Goal: Task Accomplishment & Management: Use online tool/utility

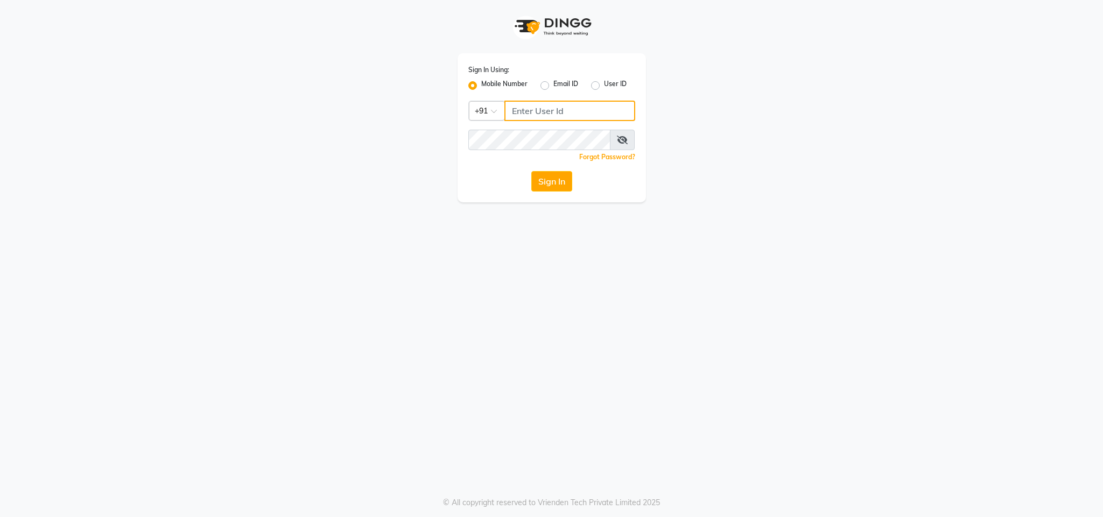
click at [538, 108] on input "Username" at bounding box center [569, 111] width 131 height 20
type input "8130105300"
click at [531, 171] on button "Sign In" at bounding box center [551, 181] width 41 height 20
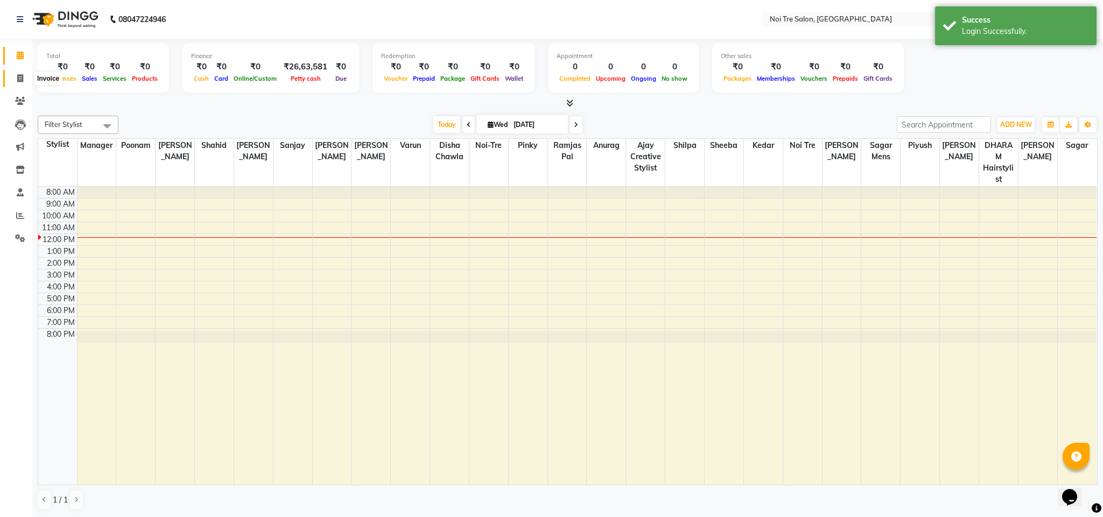
click at [15, 80] on span at bounding box center [20, 79] width 19 height 12
select select "4307"
select select "service"
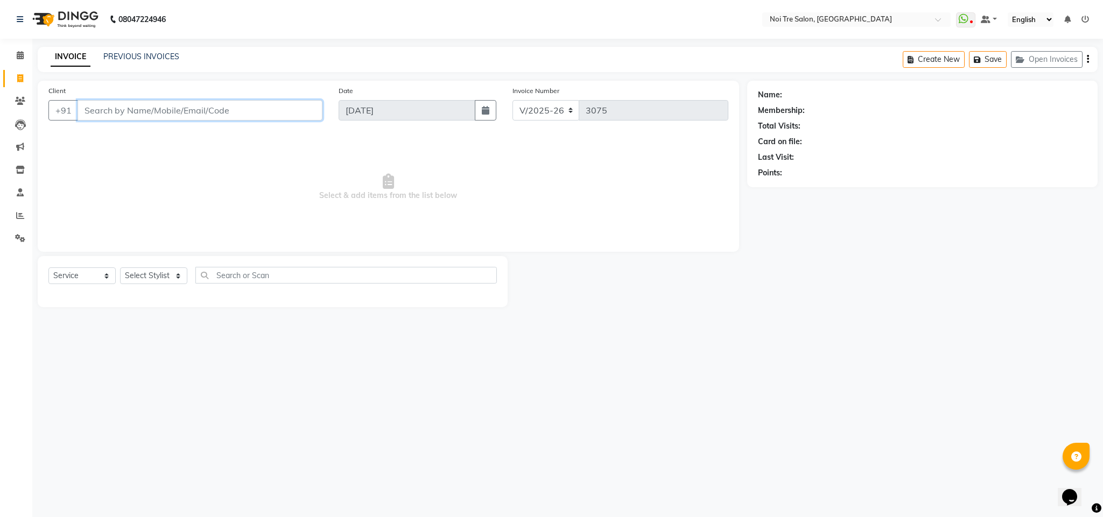
click at [147, 111] on input "Client" at bounding box center [200, 110] width 245 height 20
type input "a"
click at [164, 134] on ngb-highlight "813066 7774" at bounding box center [146, 135] width 56 height 11
type input "8130667774"
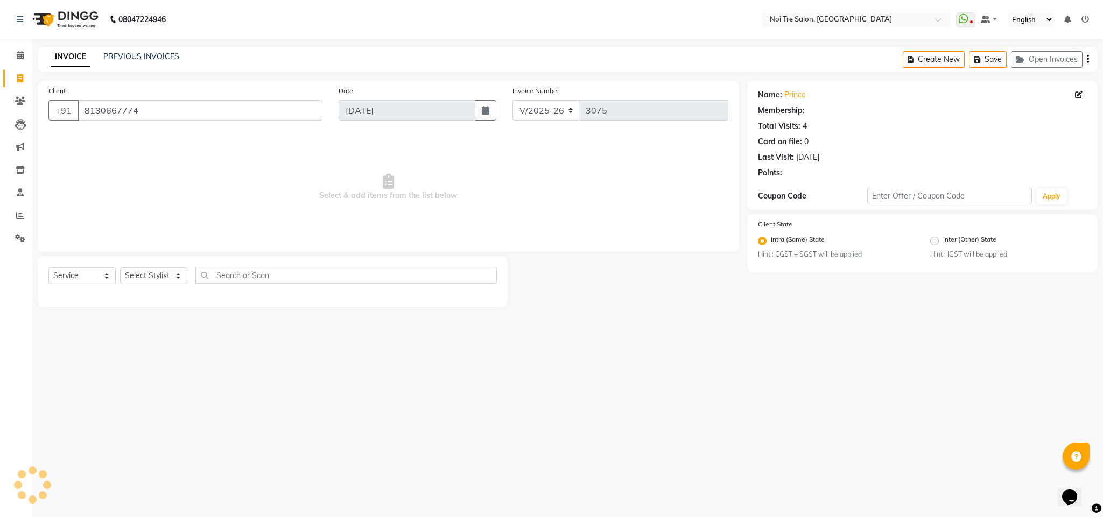
select select "1: Object"
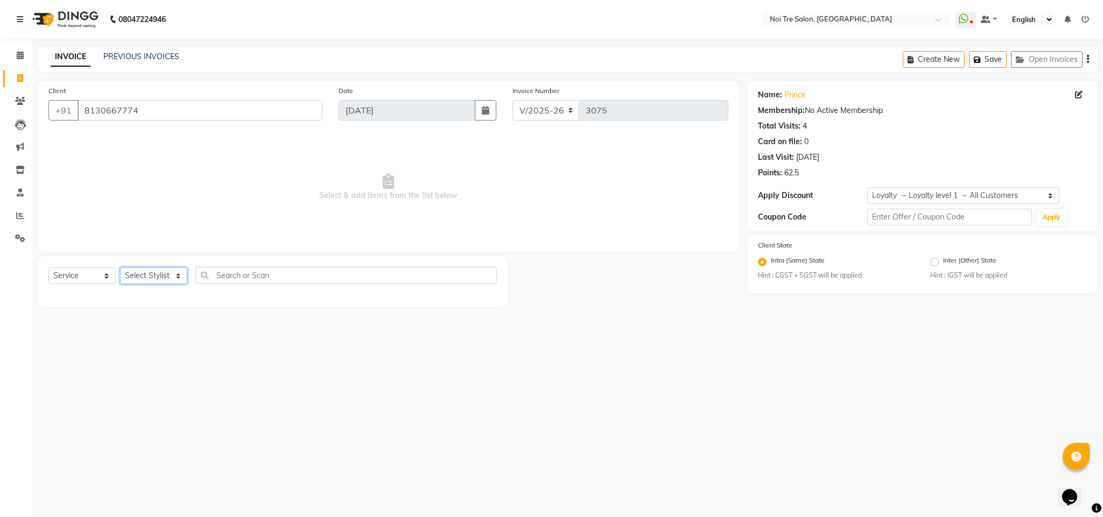
click at [153, 276] on select "Select Stylist Ajay Creative Stylist Anurag [PERSON_NAME] [PERSON_NAME] [PERSON…" at bounding box center [153, 276] width 67 height 17
select select "23277"
click at [120, 268] on select "Select Stylist Ajay Creative Stylist Anurag [PERSON_NAME] [PERSON_NAME] [PERSON…" at bounding box center [153, 276] width 67 height 17
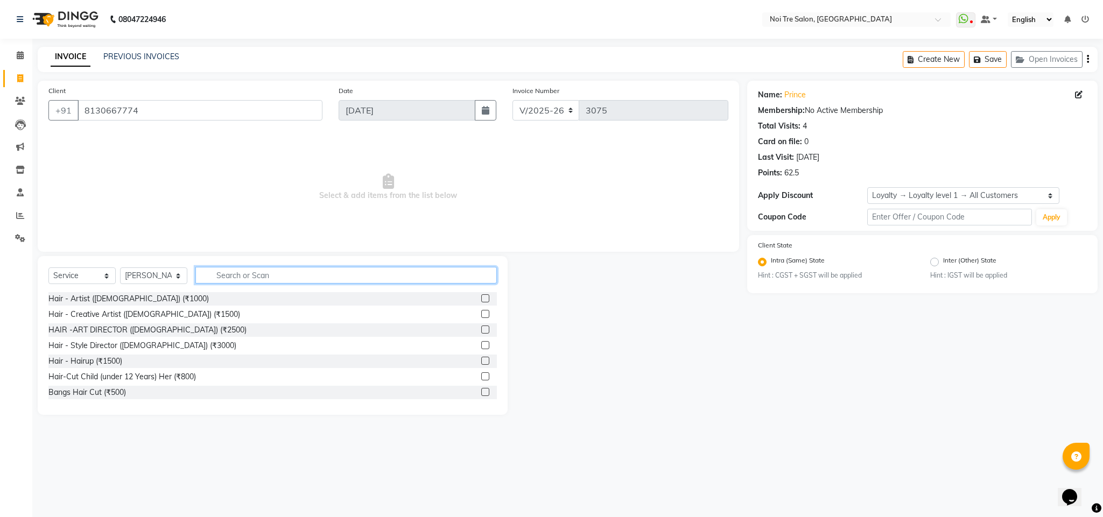
click at [238, 276] on input "text" at bounding box center [345, 275] width 301 height 17
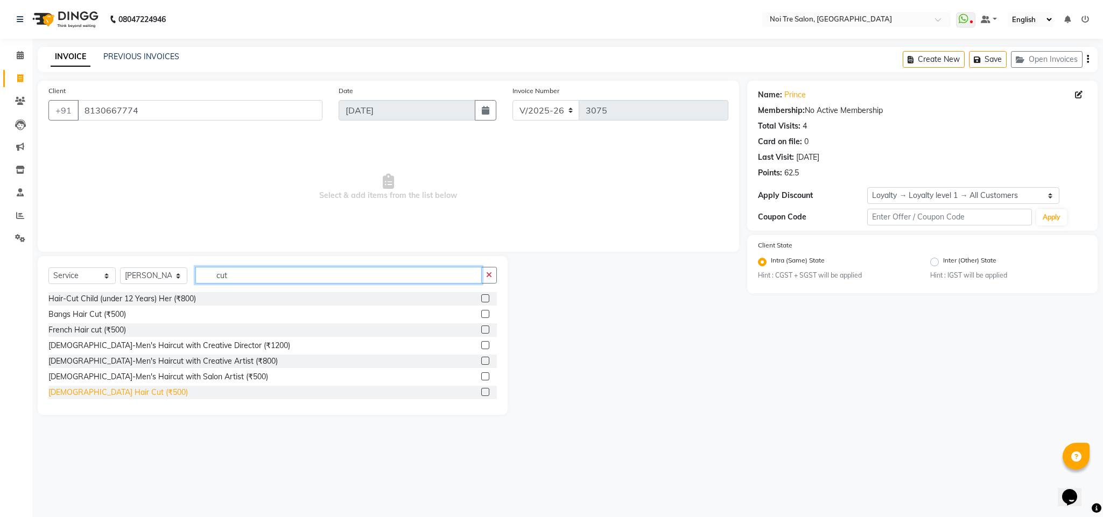
type input "cut"
click at [118, 392] on div "[DEMOGRAPHIC_DATA] Hair Cut (₹500)" at bounding box center [117, 392] width 139 height 11
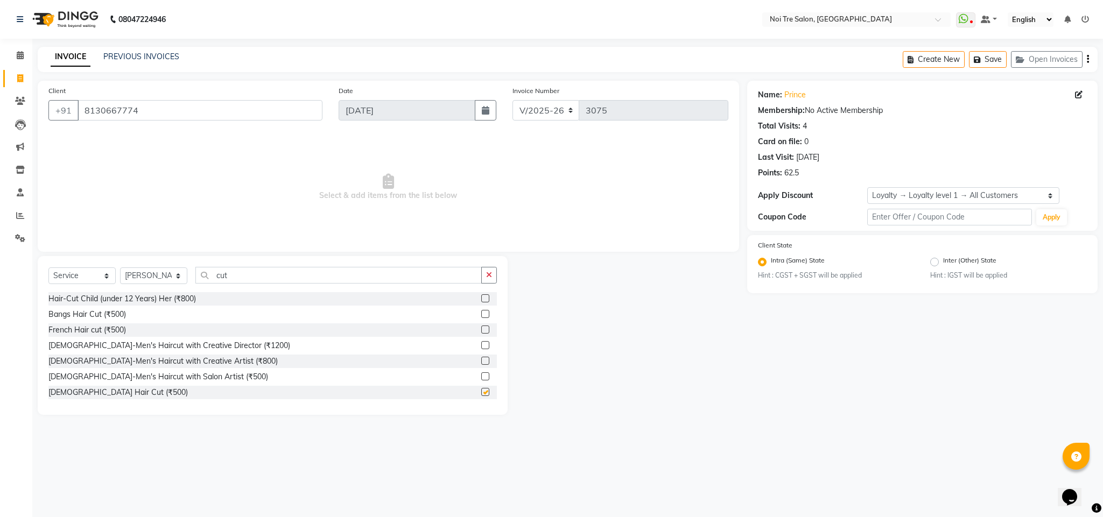
checkbox input "false"
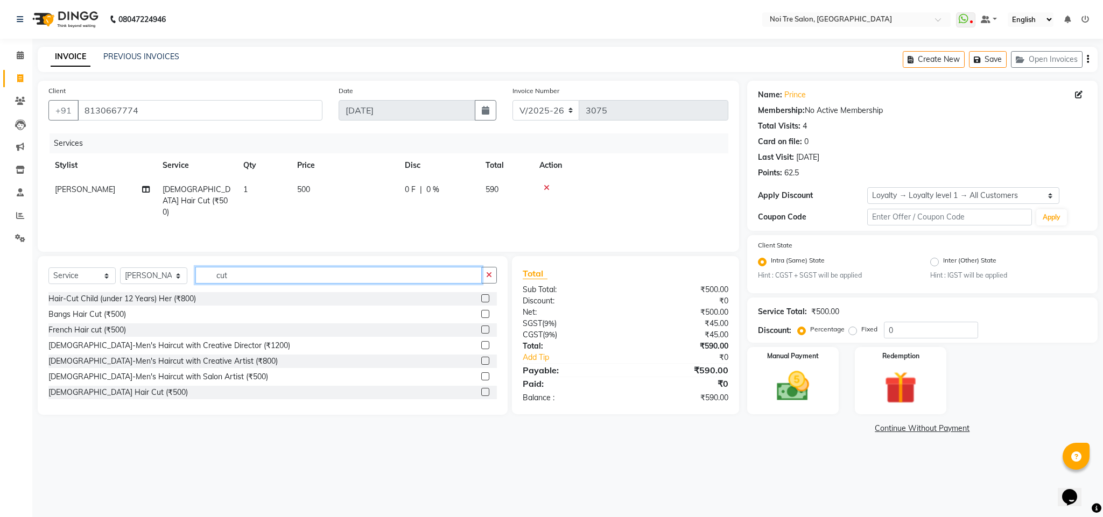
click at [220, 275] on input "cut" at bounding box center [338, 275] width 286 height 17
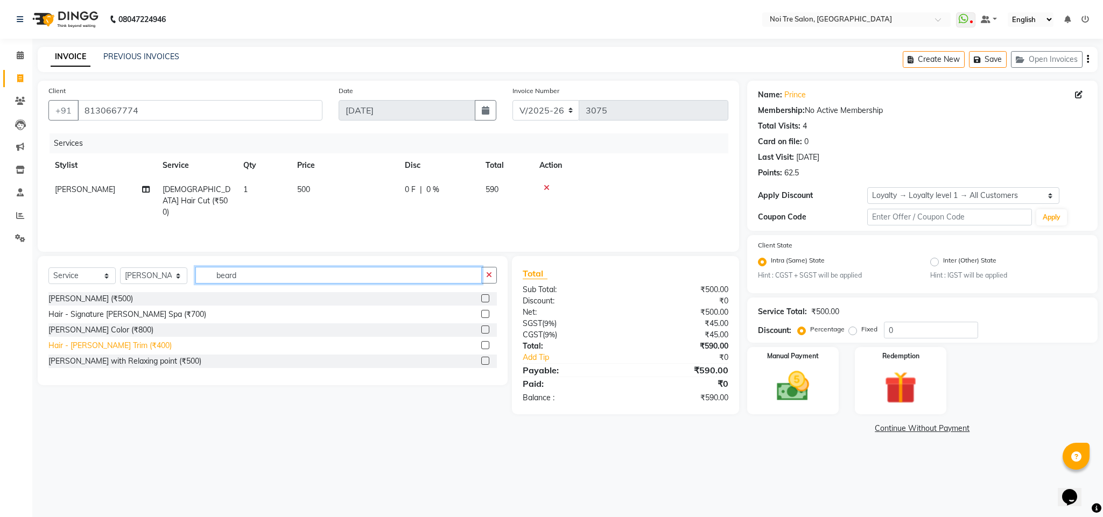
type input "beard"
click at [111, 346] on div "Hair - [PERSON_NAME] Trim (₹400)" at bounding box center [109, 345] width 123 height 11
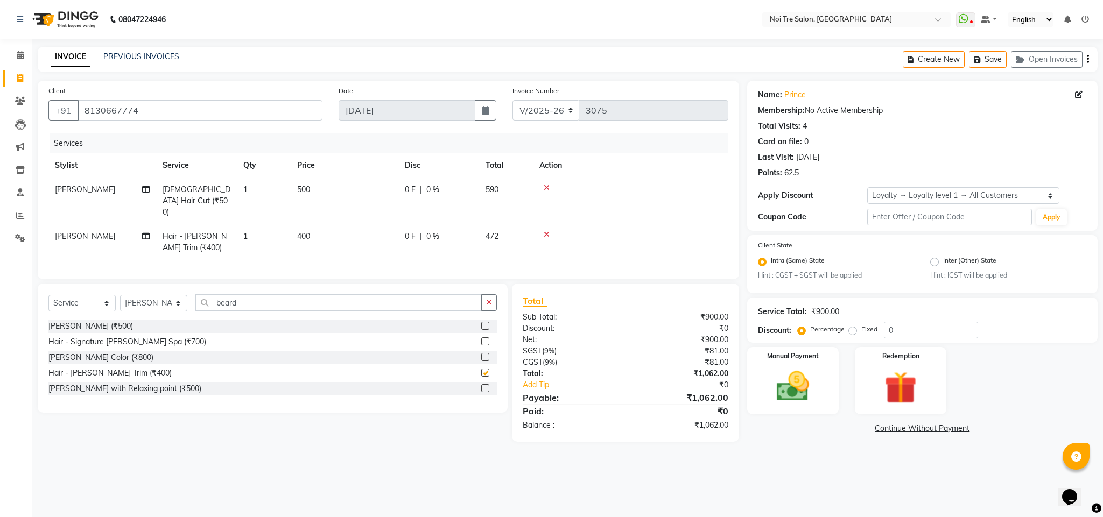
checkbox input "false"
click at [291, 226] on td "400" at bounding box center [345, 242] width 108 height 36
select select "23277"
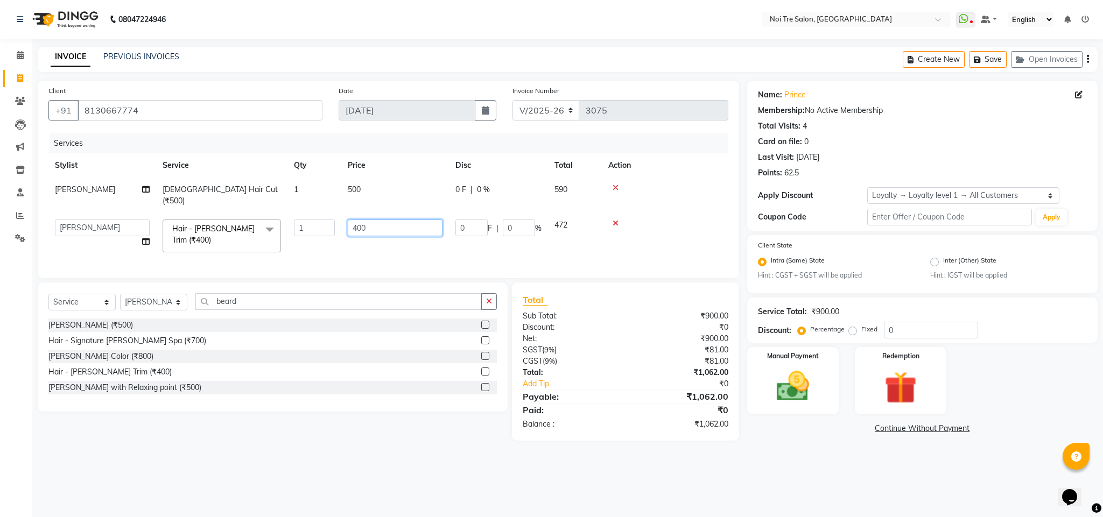
click at [362, 220] on input "400" at bounding box center [395, 228] width 95 height 17
type input "348"
click at [790, 375] on img at bounding box center [792, 386] width 55 height 39
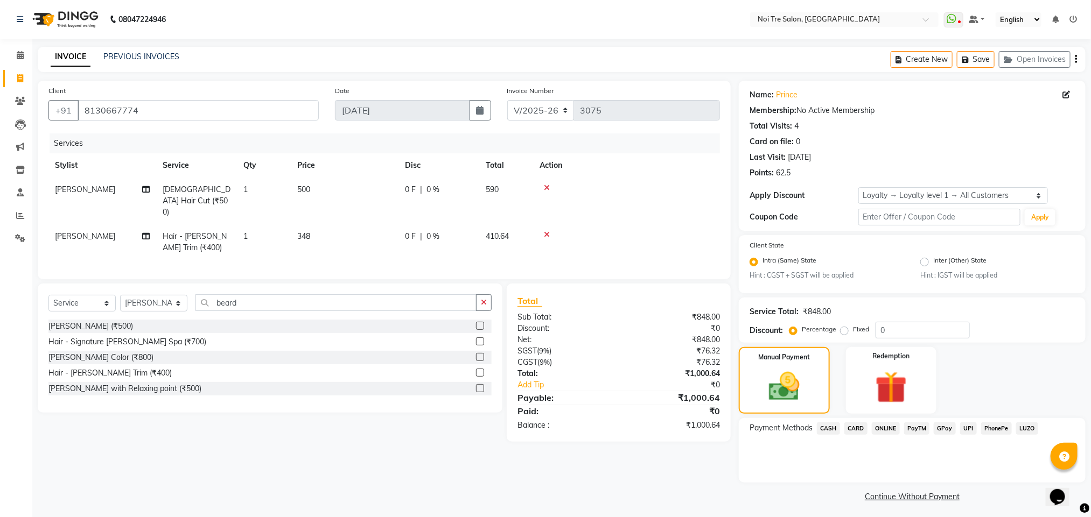
click at [831, 425] on span "CASH" at bounding box center [828, 429] width 23 height 12
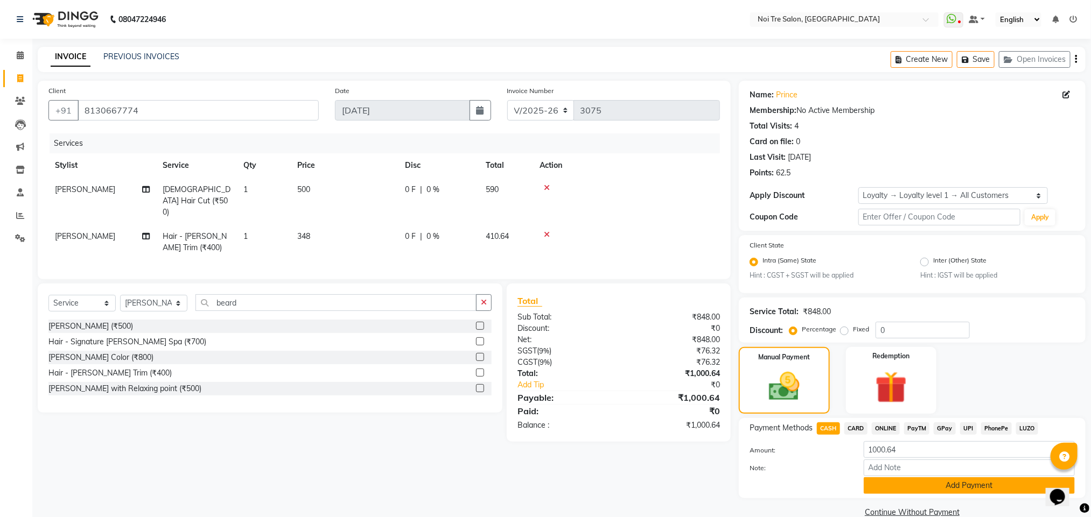
click at [911, 478] on button "Add Payment" at bounding box center [968, 485] width 211 height 17
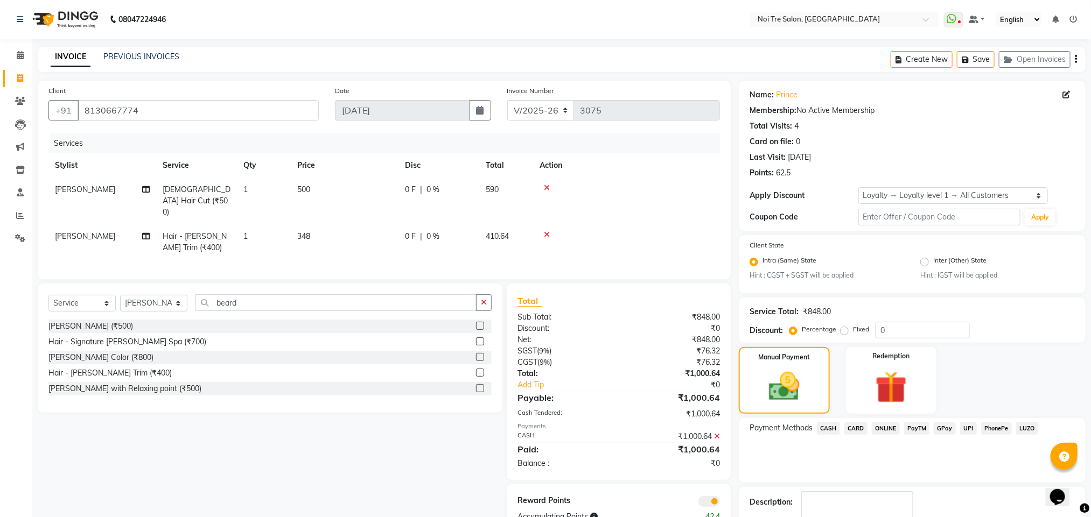
scroll to position [65, 0]
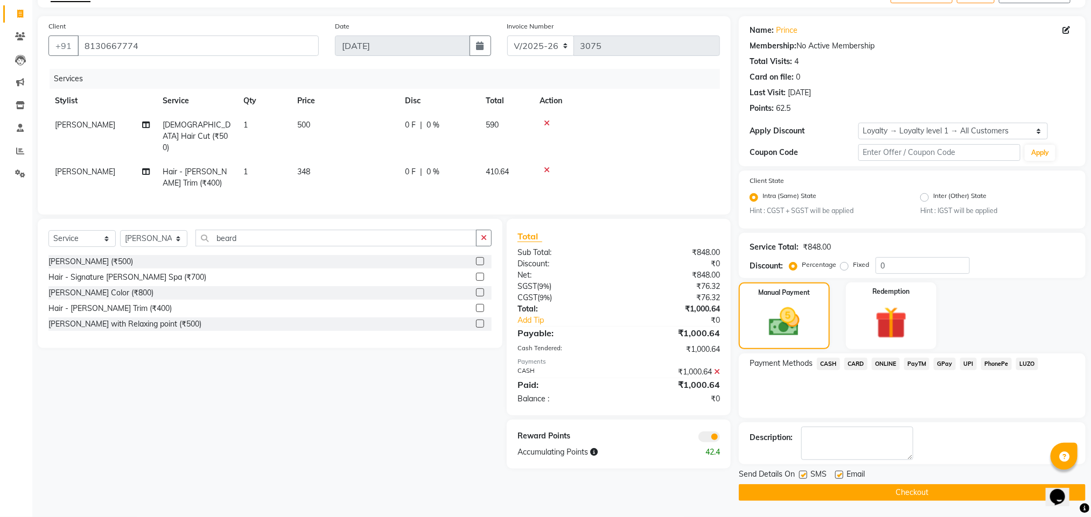
click at [709, 443] on div "Reward Points Accumulating Points 42.4" at bounding box center [619, 444] width 224 height 49
click at [714, 438] on span at bounding box center [709, 437] width 22 height 11
click at [720, 439] on input "checkbox" at bounding box center [720, 439] width 0 height 0
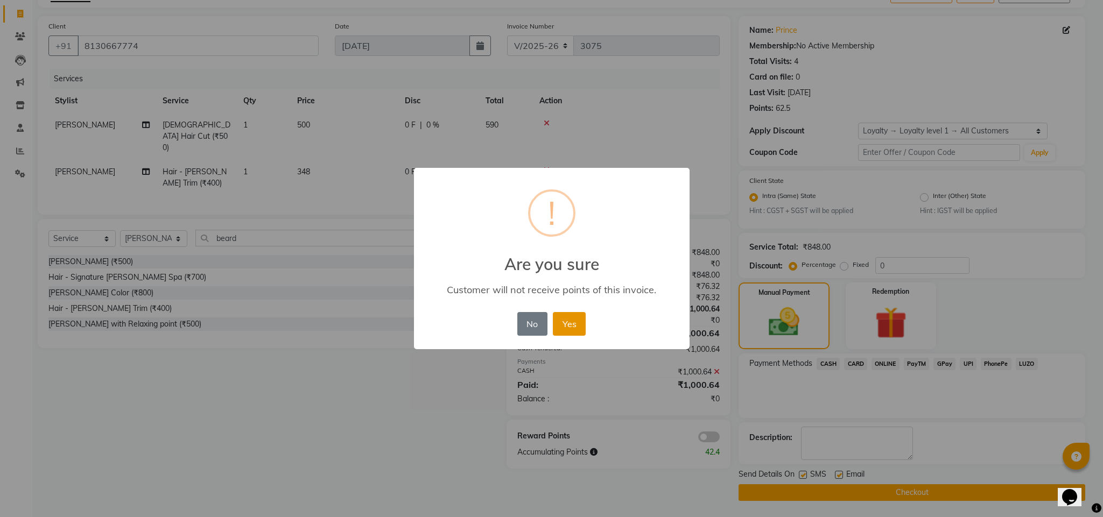
click at [569, 321] on button "Yes" at bounding box center [569, 324] width 33 height 24
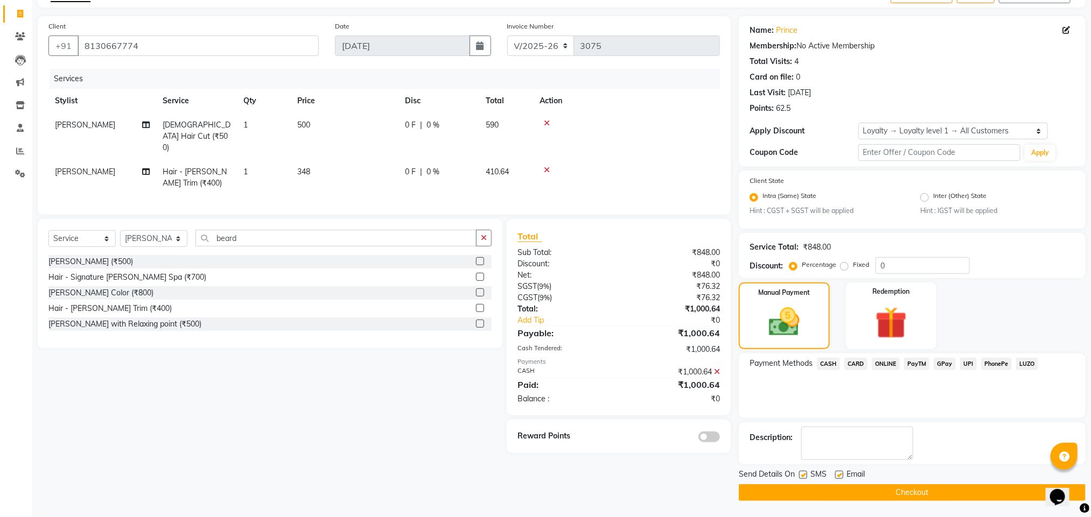
click at [814, 485] on button "Checkout" at bounding box center [911, 492] width 347 height 17
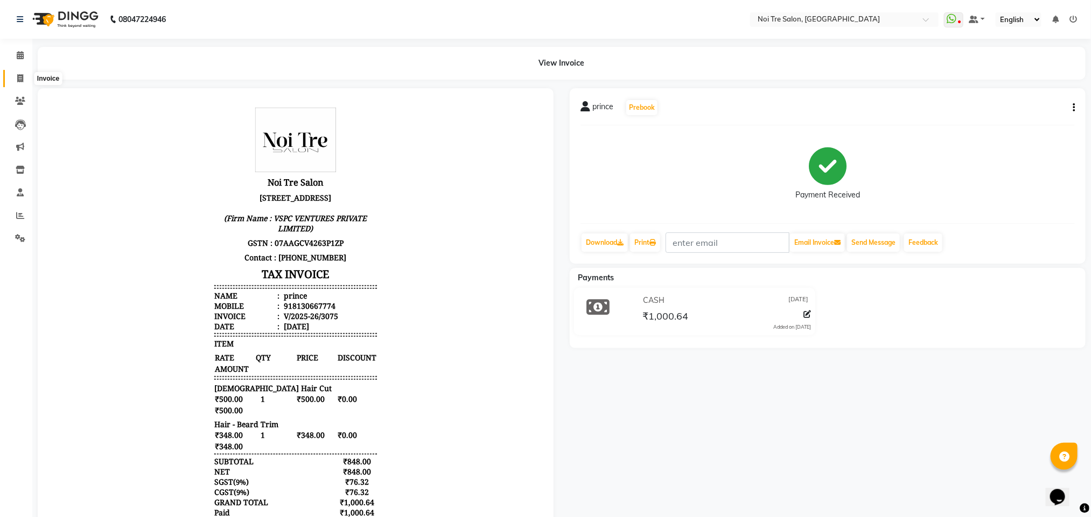
click at [15, 73] on span at bounding box center [20, 79] width 19 height 12
select select "4307"
select select "service"
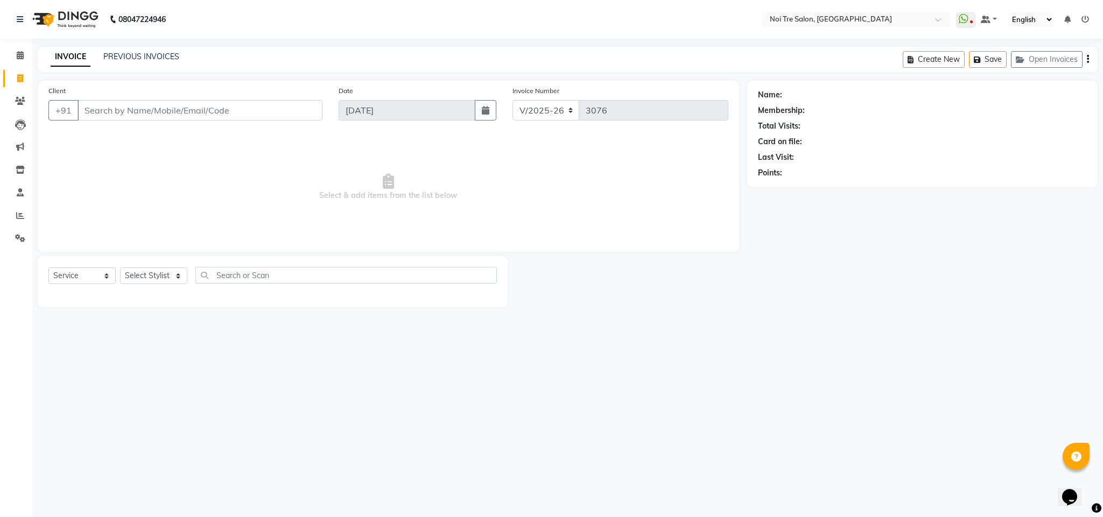
click at [142, 113] on input "Client" at bounding box center [200, 110] width 245 height 20
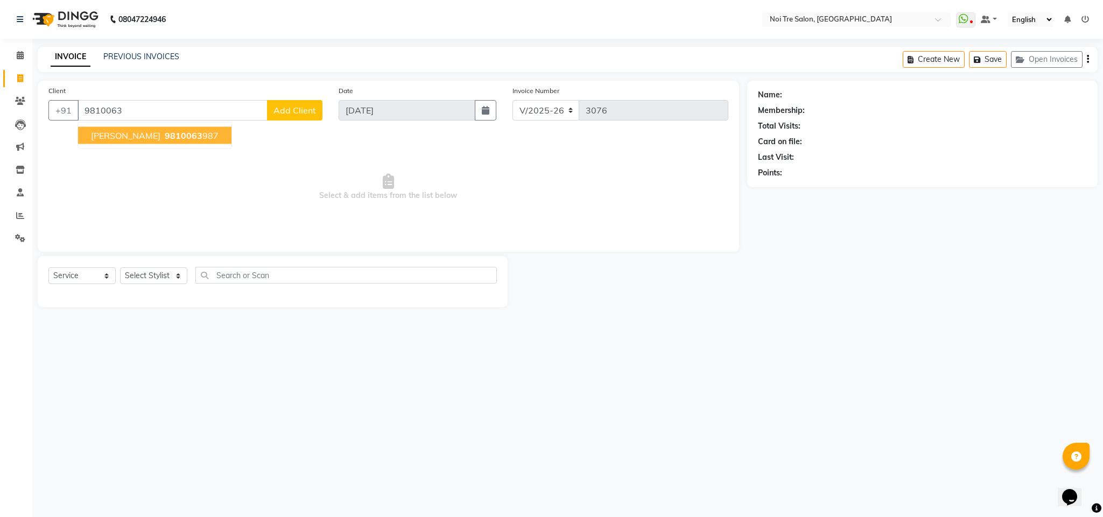
click at [165, 131] on span "9810063" at bounding box center [184, 135] width 38 height 11
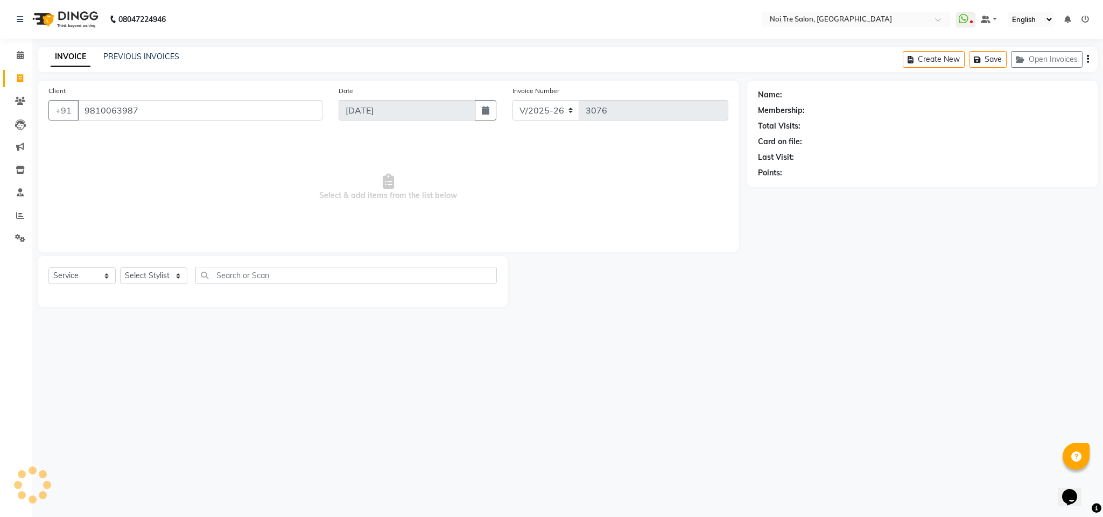
type input "9810063987"
select select "1: Object"
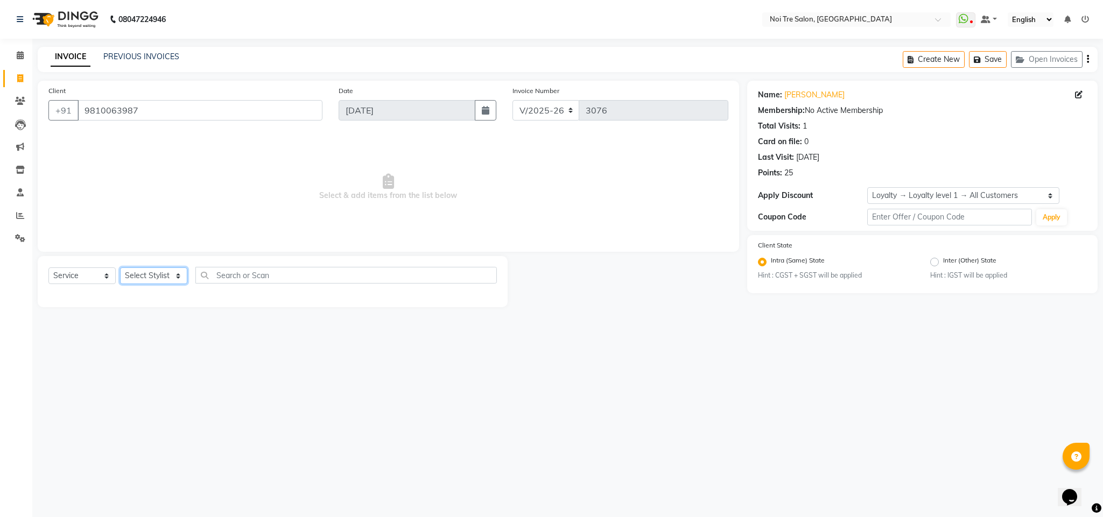
click at [164, 275] on select "Select Stylist Ajay Creative Stylist Anurag [PERSON_NAME] [PERSON_NAME] [PERSON…" at bounding box center [153, 276] width 67 height 17
select select "27177"
click at [120, 268] on select "Select Stylist Ajay Creative Stylist Anurag [PERSON_NAME] [PERSON_NAME] [PERSON…" at bounding box center [153, 276] width 67 height 17
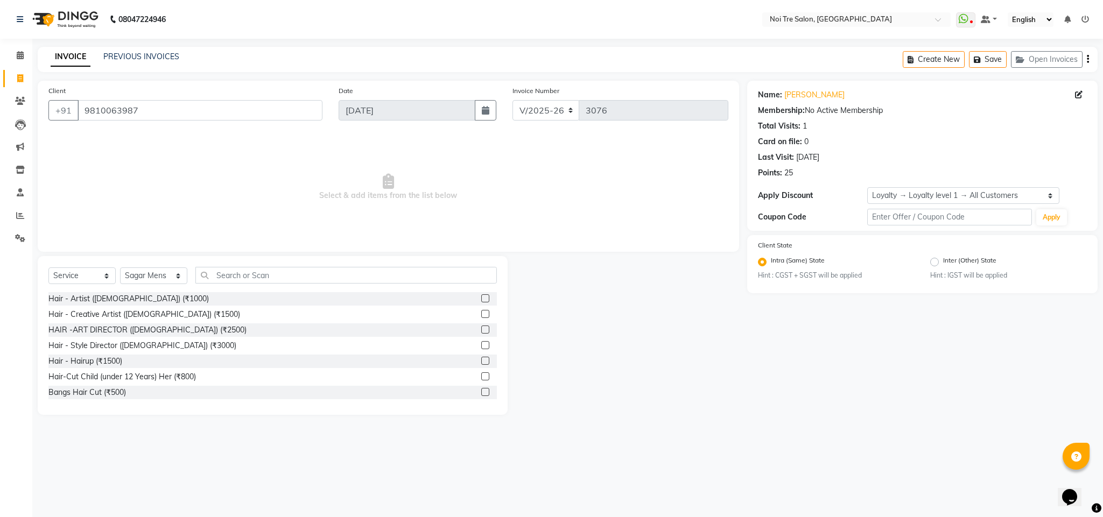
click at [140, 99] on div "Client [PHONE_NUMBER]" at bounding box center [185, 107] width 290 height 44
click at [231, 282] on input "text" at bounding box center [345, 275] width 301 height 17
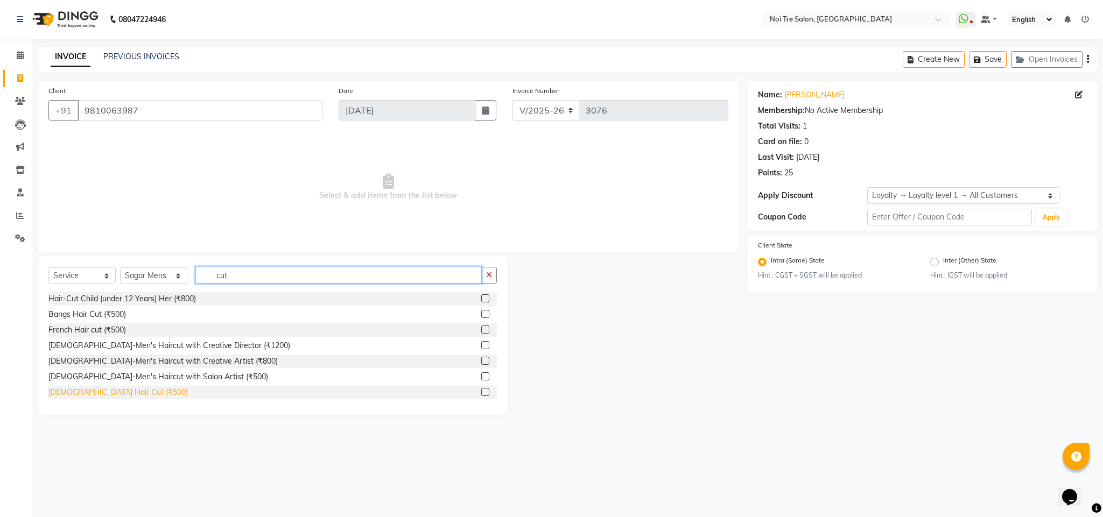
type input "cut"
click at [104, 391] on div "[DEMOGRAPHIC_DATA] Hair Cut (₹500)" at bounding box center [117, 392] width 139 height 11
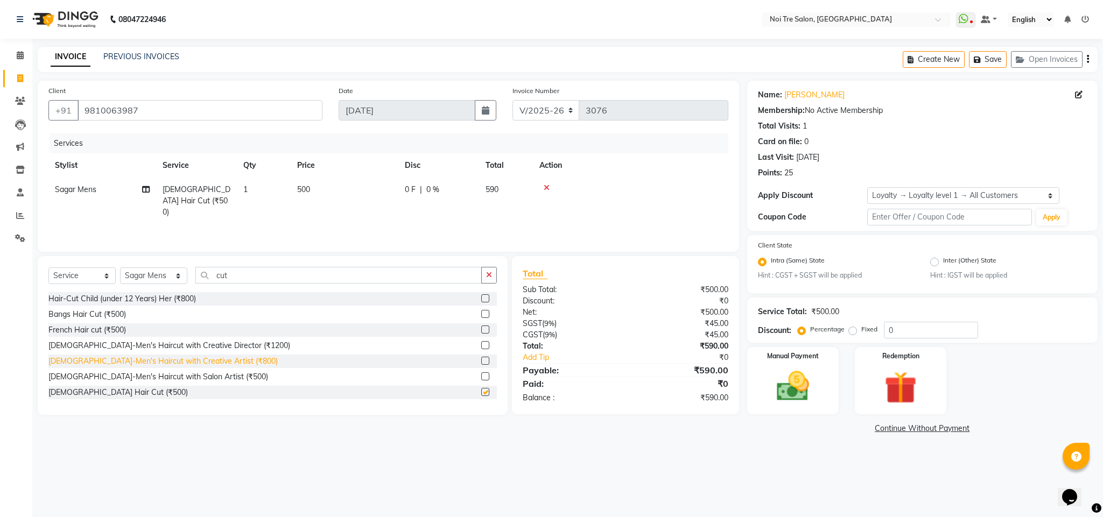
checkbox input "false"
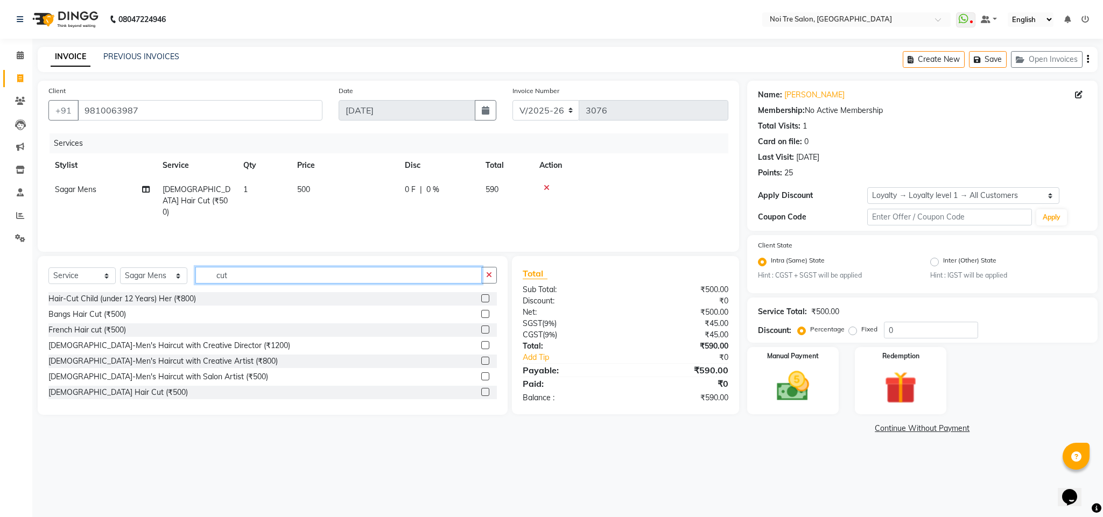
click at [218, 278] on input "cut" at bounding box center [338, 275] width 286 height 17
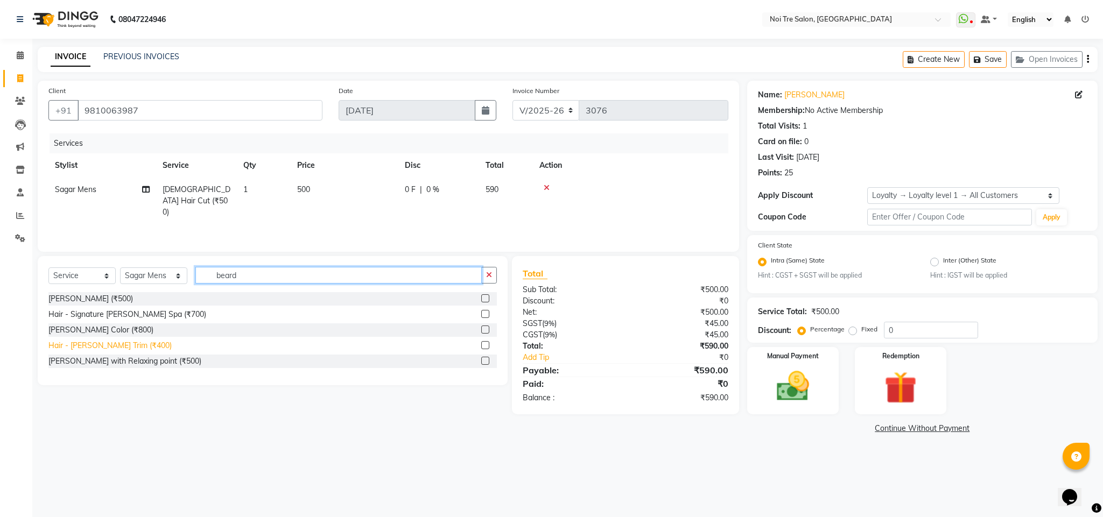
type input "beard"
click at [120, 342] on div "Hair - [PERSON_NAME] Trim (₹400)" at bounding box center [109, 345] width 123 height 11
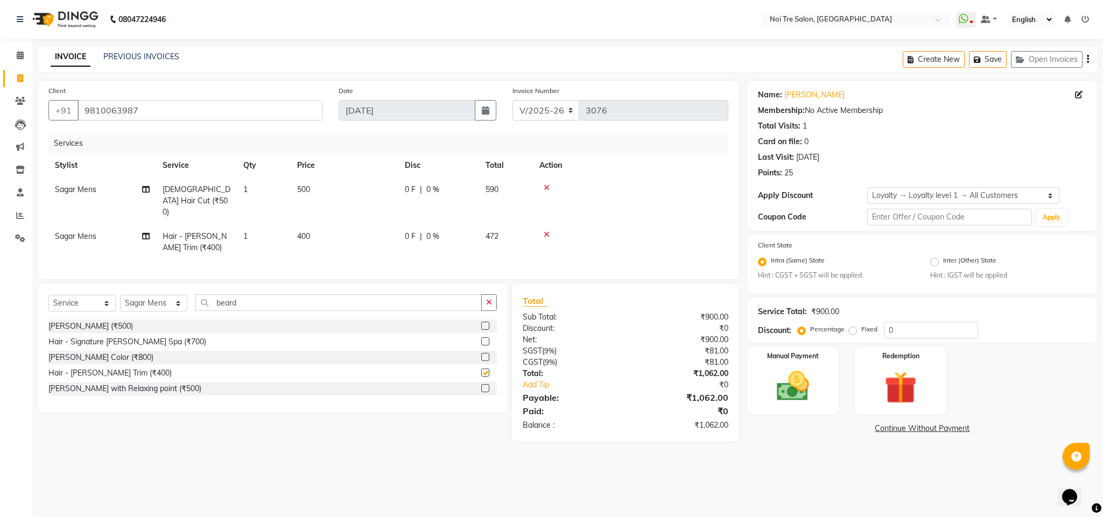
checkbox input "false"
click at [305, 230] on td "400" at bounding box center [345, 242] width 108 height 36
select select "27177"
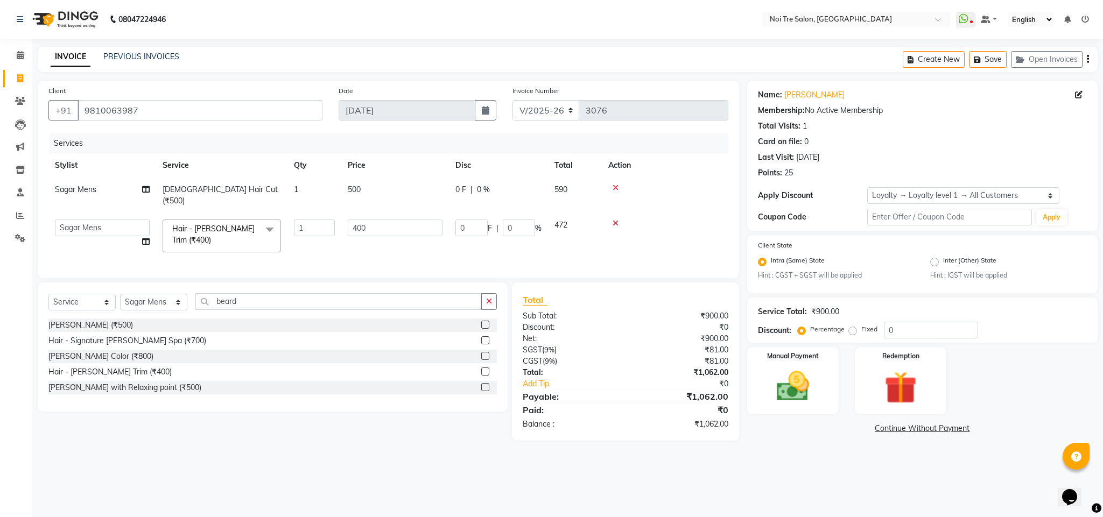
click at [305, 230] on td "1" at bounding box center [314, 236] width 54 height 46
click at [357, 220] on input "400" at bounding box center [395, 228] width 95 height 17
type input "347"
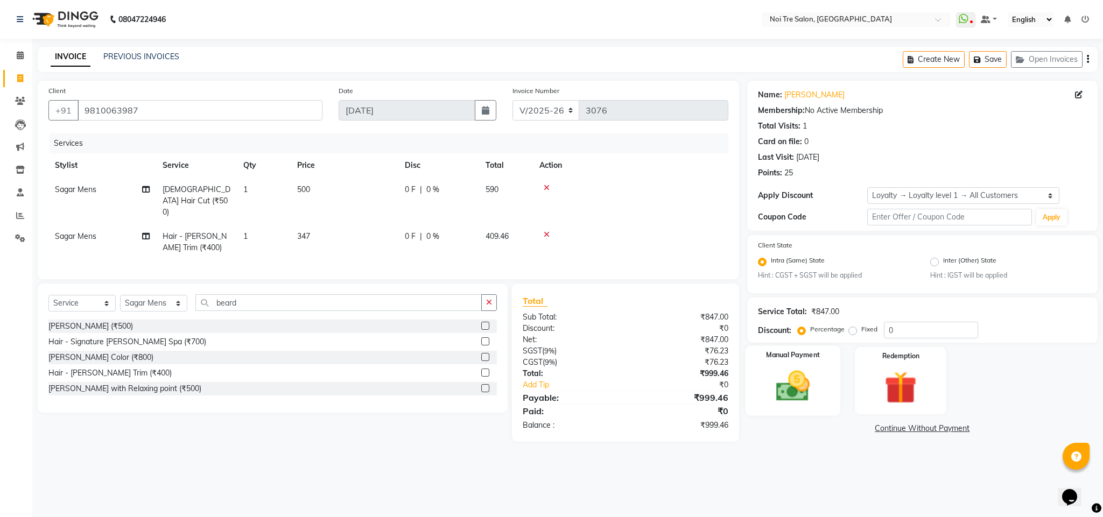
click at [780, 386] on img at bounding box center [792, 386] width 55 height 39
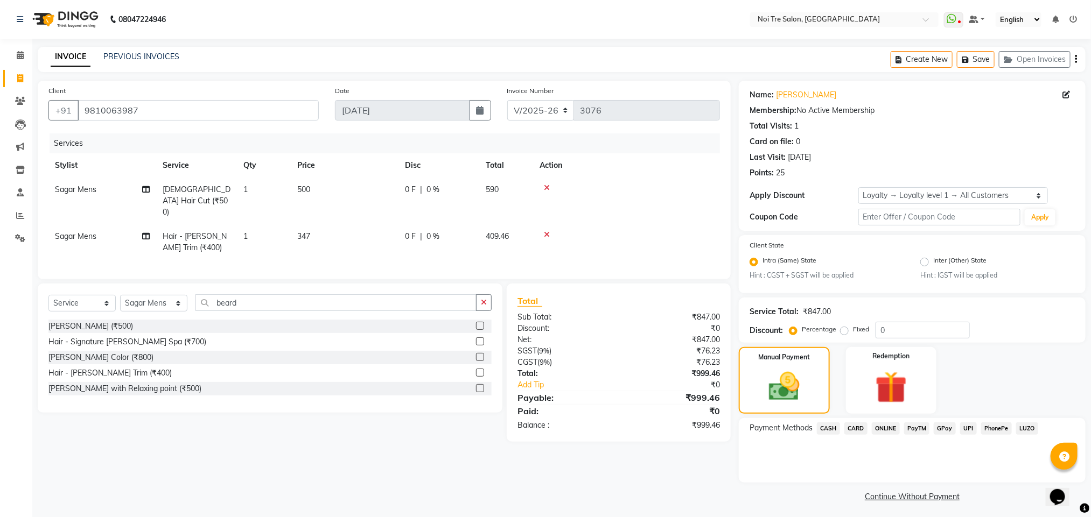
click at [832, 430] on span "CASH" at bounding box center [828, 429] width 23 height 12
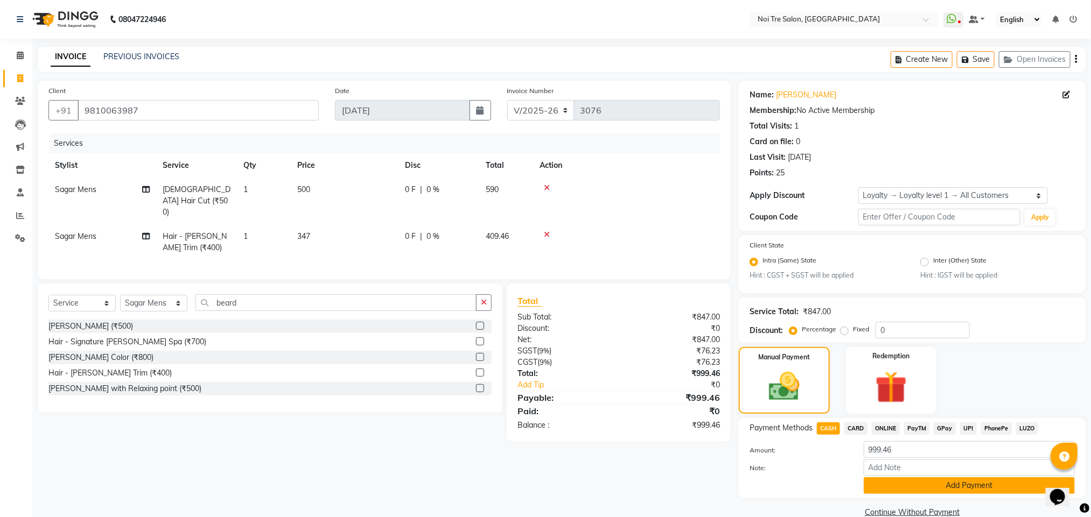
click at [889, 487] on button "Add Payment" at bounding box center [968, 485] width 211 height 17
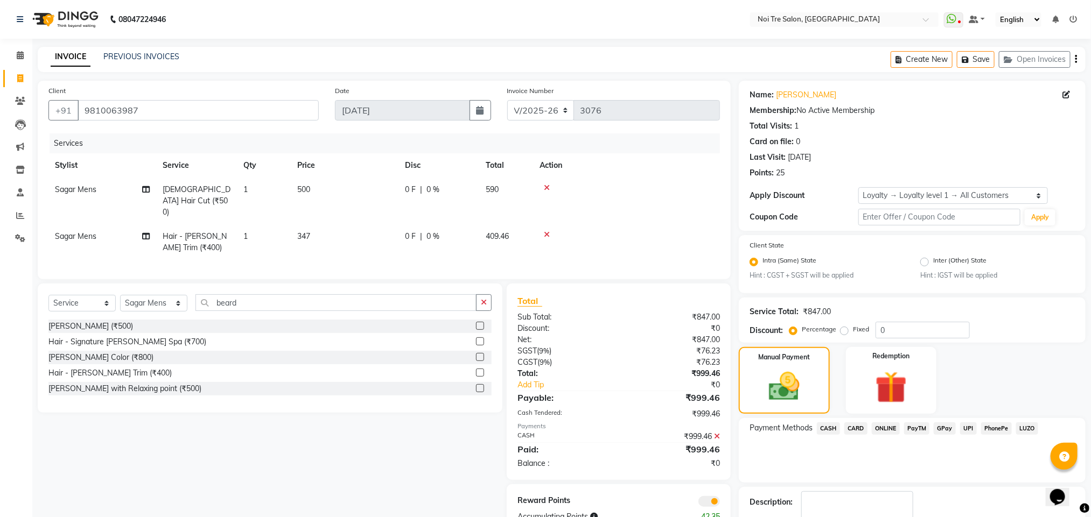
click at [1074, 347] on div "Manual Payment Redemption" at bounding box center [911, 380] width 363 height 67
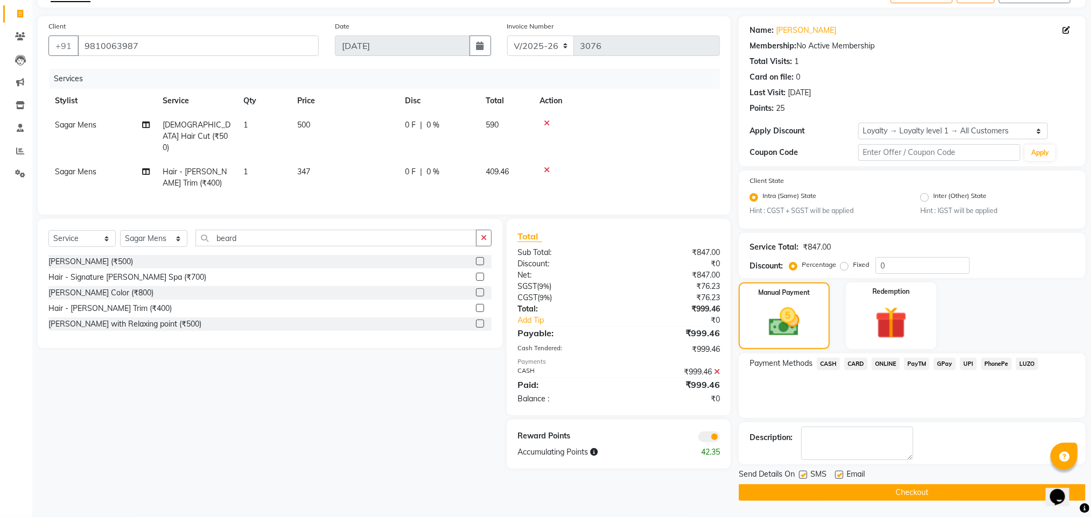
click at [709, 441] on span at bounding box center [709, 437] width 22 height 11
click at [720, 439] on input "checkbox" at bounding box center [720, 439] width 0 height 0
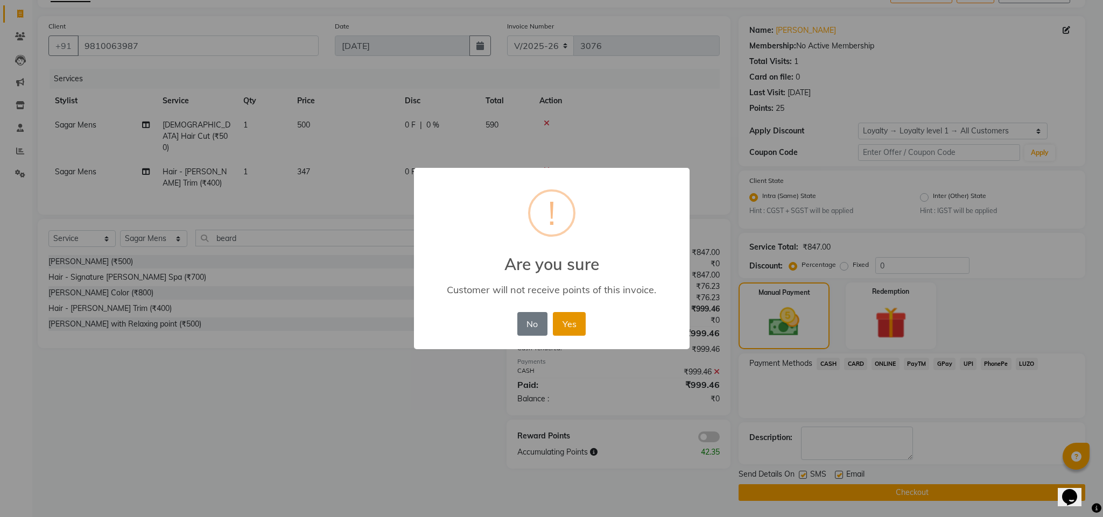
click at [564, 326] on button "Yes" at bounding box center [569, 324] width 33 height 24
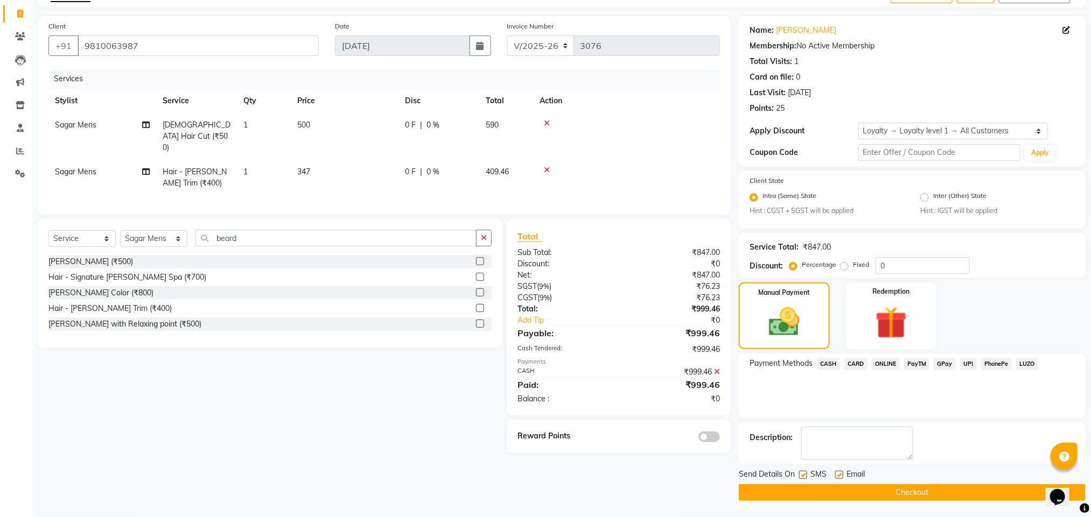
click at [764, 495] on button "Checkout" at bounding box center [911, 492] width 347 height 17
